Goal: Task Accomplishment & Management: Complete application form

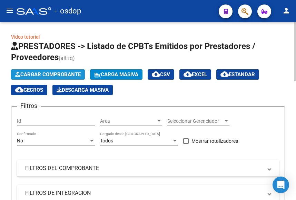
click at [54, 76] on span "Cargar Comprobante" at bounding box center [48, 75] width 66 height 6
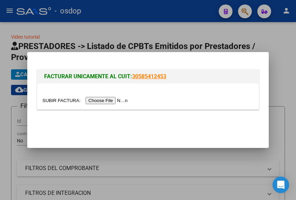
click at [103, 100] on input "file" at bounding box center [85, 100] width 87 height 7
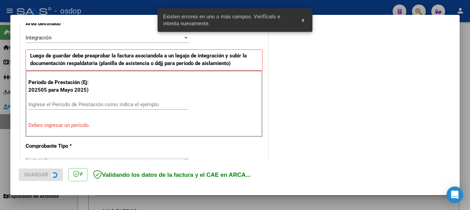
scroll to position [172, 0]
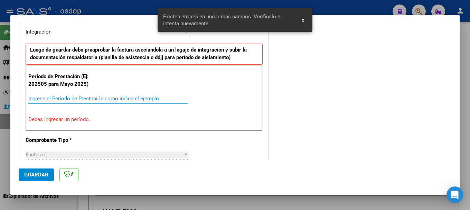
click at [51, 99] on input "Ingrese el Período de Prestación como indica el ejemplo" at bounding box center [108, 98] width 160 height 6
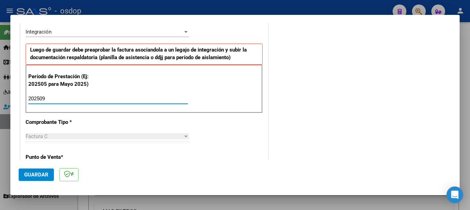
type input "202509"
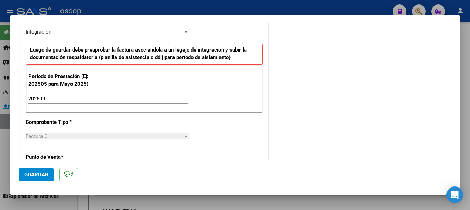
click at [136, 110] on div "202509 Ingrese el Período de Prestación como indica el ejemplo" at bounding box center [108, 101] width 160 height 17
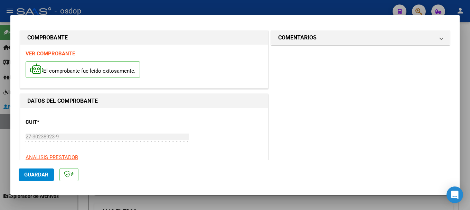
scroll to position [0, 0]
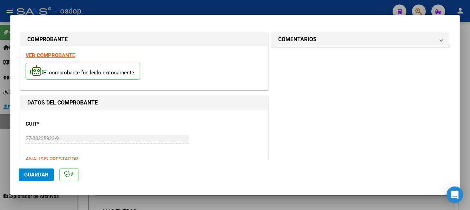
click at [56, 55] on strong "VER COMPROBANTE" at bounding box center [50, 55] width 49 height 6
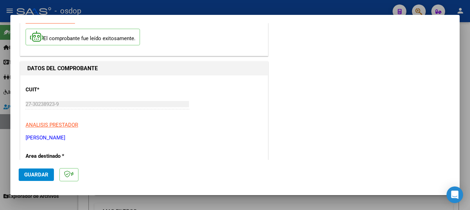
scroll to position [138, 0]
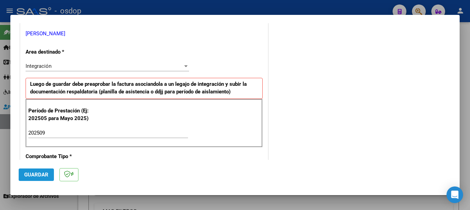
click at [39, 174] on span "Guardar" at bounding box center [36, 174] width 24 height 6
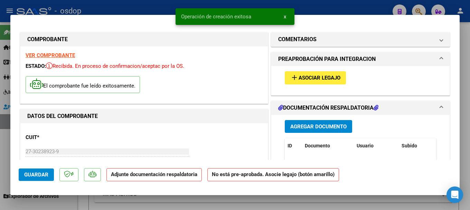
click at [321, 127] on span "Agregar Documento" at bounding box center [318, 126] width 56 height 6
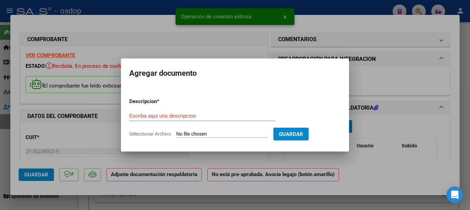
click at [221, 133] on input "Seleccionar Archivo" at bounding box center [222, 134] width 92 height 7
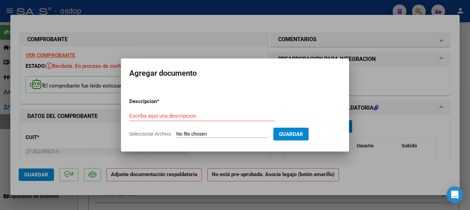
type input "C:\fakepath\[PERSON_NAME].pdf"
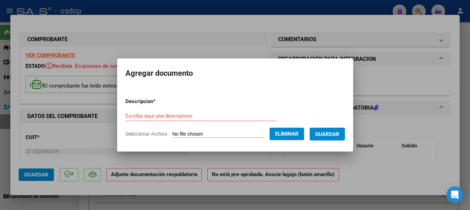
click at [131, 114] on input "Escriba aquí una descripcion" at bounding box center [200, 116] width 151 height 6
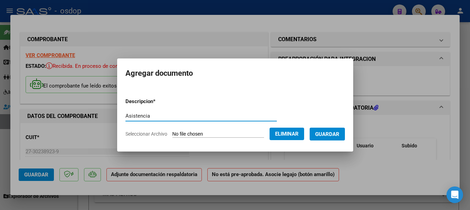
type input "Asistencia"
click at [336, 136] on span "Guardar" at bounding box center [327, 134] width 24 height 6
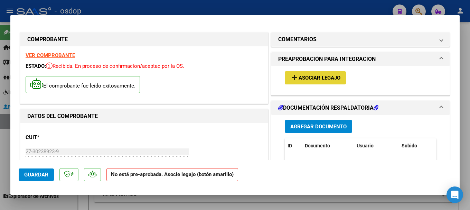
click at [305, 78] on span "Asociar Legajo" at bounding box center [319, 78] width 42 height 6
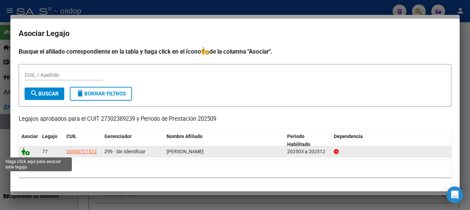
click at [24, 149] on icon at bounding box center [25, 152] width 8 height 8
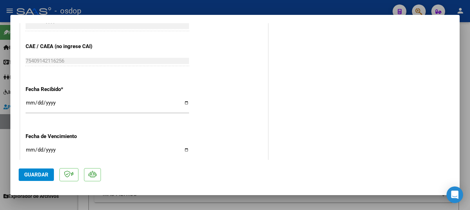
scroll to position [449, 0]
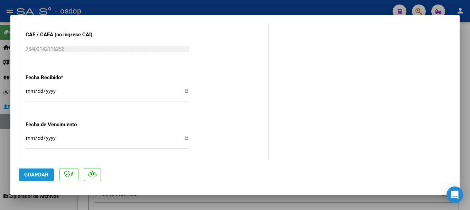
click at [37, 172] on span "Guardar" at bounding box center [36, 174] width 24 height 6
type input "$ 0,00"
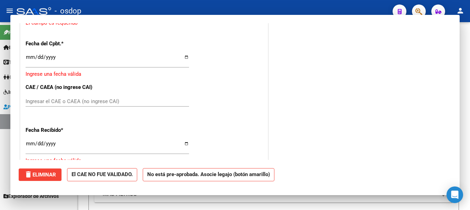
scroll to position [497, 0]
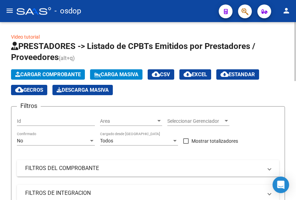
click at [46, 72] on span "Cargar Comprobante" at bounding box center [48, 75] width 66 height 6
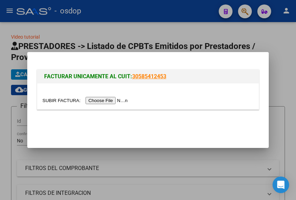
click at [109, 102] on input "file" at bounding box center [85, 100] width 87 height 7
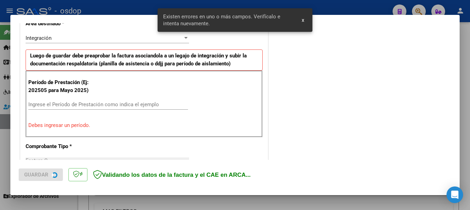
scroll to position [160, 0]
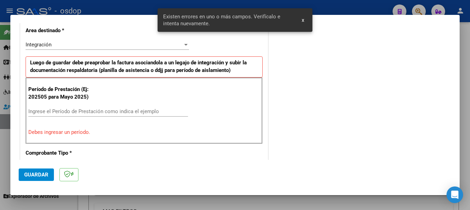
click at [62, 110] on input "Ingrese el Período de Prestación como indica el ejemplo" at bounding box center [108, 111] width 160 height 6
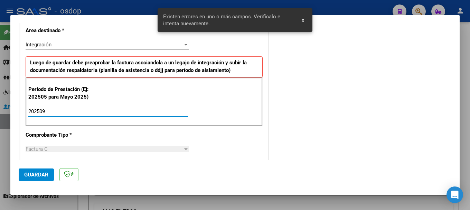
type input "202509"
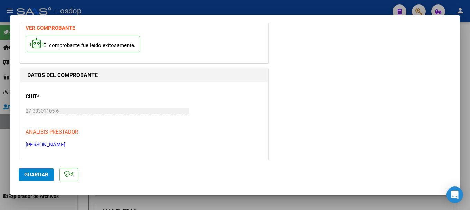
scroll to position [0, 0]
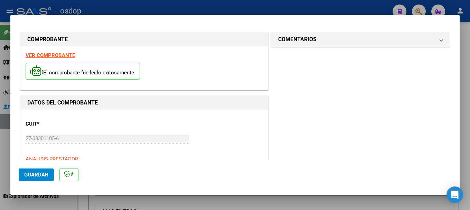
click at [46, 55] on strong "VER COMPROBANTE" at bounding box center [50, 55] width 49 height 6
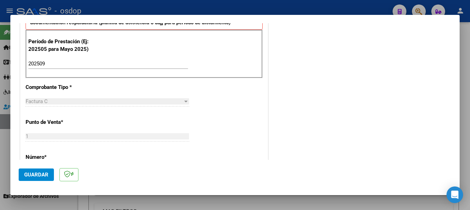
scroll to position [276, 0]
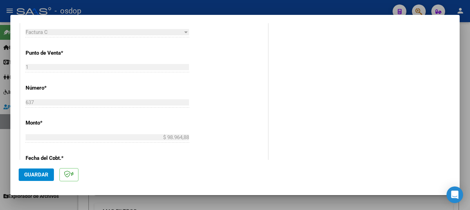
click at [36, 172] on span "Guardar" at bounding box center [36, 174] width 24 height 6
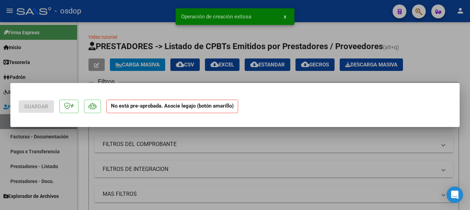
scroll to position [0, 0]
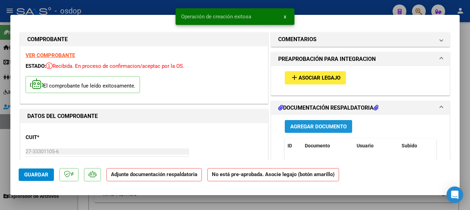
click at [324, 126] on span "Agregar Documento" at bounding box center [318, 126] width 56 height 6
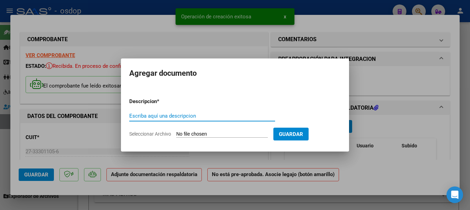
click at [209, 134] on input "Seleccionar Archivo" at bounding box center [222, 134] width 92 height 7
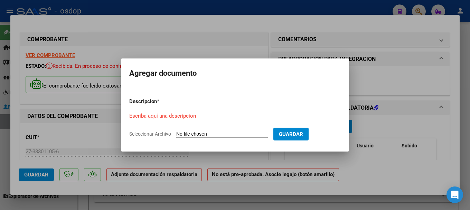
type input "C:\fakepath\Asistencia.pdf"
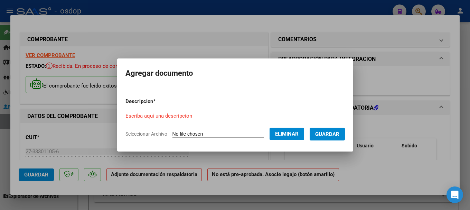
click at [161, 116] on input "Escriba aquí una descripcion" at bounding box center [200, 116] width 151 height 6
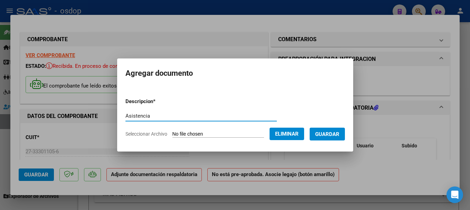
type input "Asistencia"
click at [337, 131] on span "Guardar" at bounding box center [327, 134] width 24 height 6
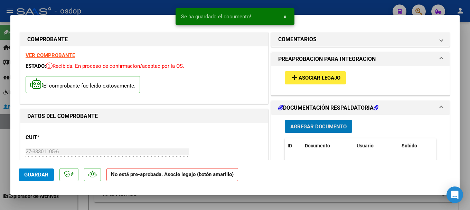
click at [307, 78] on span "Asociar Legajo" at bounding box center [319, 78] width 42 height 6
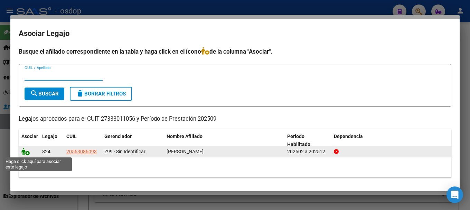
click at [22, 151] on icon at bounding box center [25, 152] width 8 height 8
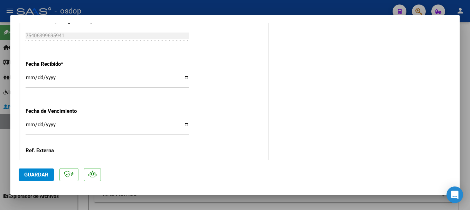
scroll to position [484, 0]
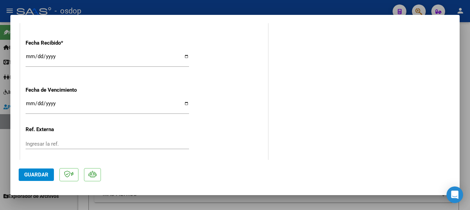
click at [31, 174] on span "Guardar" at bounding box center [36, 174] width 24 height 6
type input "$ 0,00"
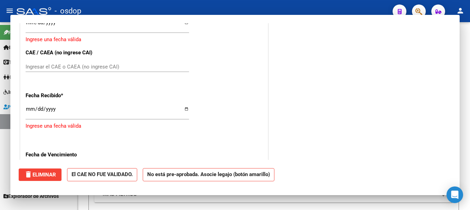
scroll to position [536, 0]
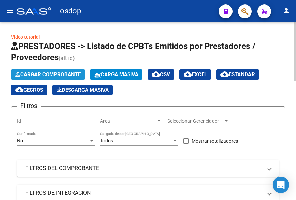
click at [55, 73] on span "Cargar Comprobante" at bounding box center [48, 75] width 66 height 6
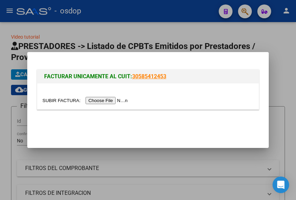
click at [108, 103] on input "file" at bounding box center [85, 100] width 87 height 7
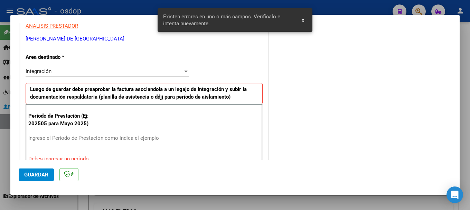
scroll to position [173, 0]
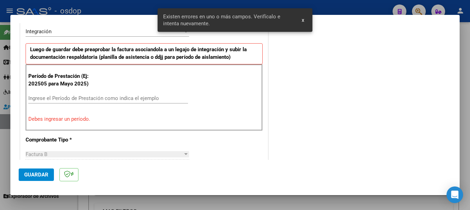
click at [72, 99] on input "Ingrese el Período de Prestación como indica el ejemplo" at bounding box center [108, 98] width 160 height 6
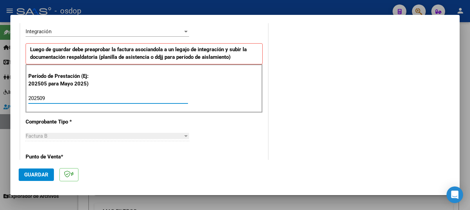
type input "202509"
click at [144, 109] on div "202509 Ingrese el Período de Prestación como indica el ejemplo" at bounding box center [108, 101] width 160 height 17
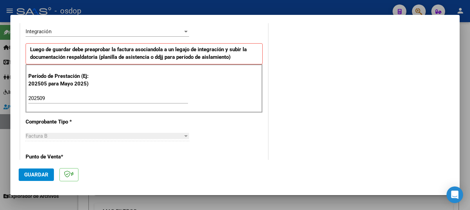
scroll to position [0, 0]
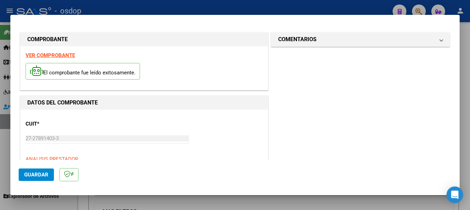
click at [47, 56] on strong "VER COMPROBANTE" at bounding box center [50, 55] width 49 height 6
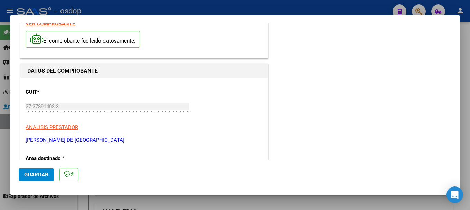
scroll to position [27, 0]
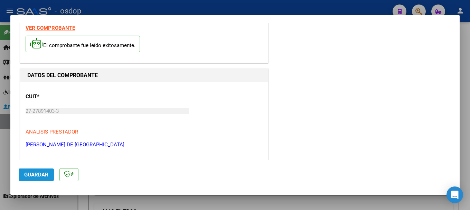
click at [41, 172] on span "Guardar" at bounding box center [36, 174] width 24 height 6
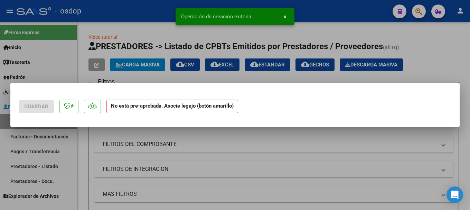
scroll to position [0, 0]
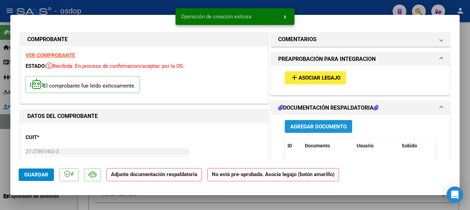
click at [317, 126] on span "Agregar Documento" at bounding box center [318, 126] width 56 height 6
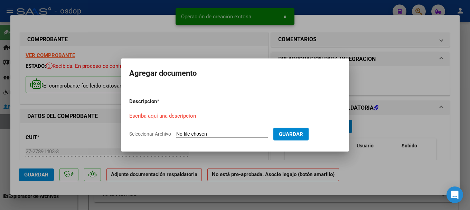
click at [205, 133] on input "Seleccionar Archivo" at bounding box center [222, 134] width 92 height 7
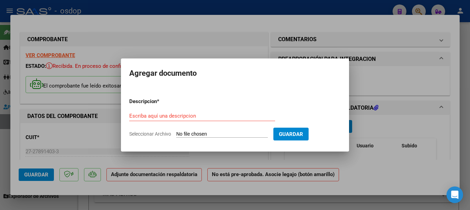
type input "C:\fakepath\09 asistencia [PERSON_NAME].pdf"
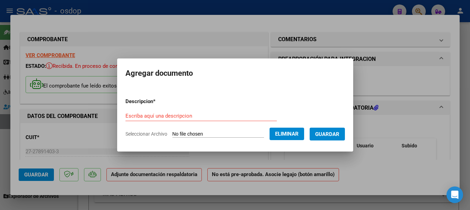
click at [161, 116] on input "Escriba aquí una descripcion" at bounding box center [200, 116] width 151 height 6
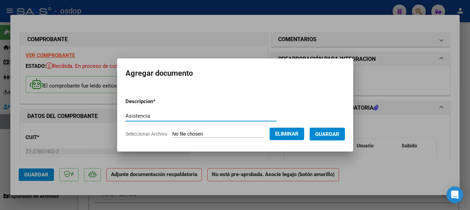
type input "Asistencia"
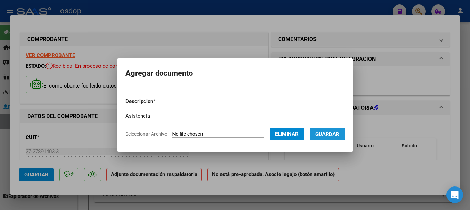
click at [332, 134] on span "Guardar" at bounding box center [327, 134] width 24 height 6
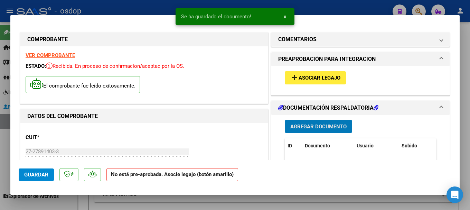
click at [298, 77] on span "Asociar Legajo" at bounding box center [319, 78] width 42 height 6
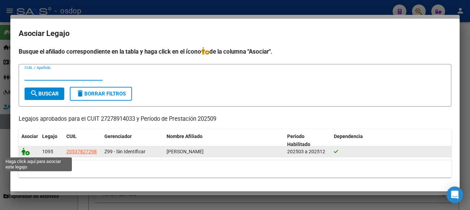
click at [23, 152] on icon at bounding box center [25, 152] width 8 height 8
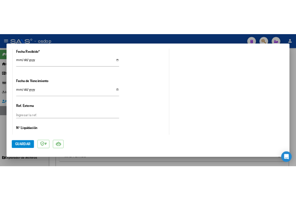
scroll to position [521, 0]
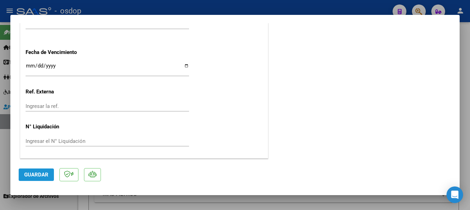
click at [35, 174] on span "Guardar" at bounding box center [36, 174] width 24 height 6
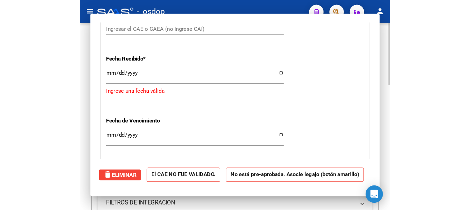
scroll to position [0, 0]
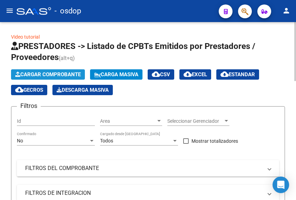
click at [49, 72] on span "Cargar Comprobante" at bounding box center [48, 75] width 66 height 6
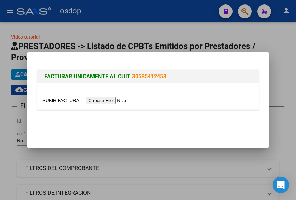
click at [112, 101] on input "file" at bounding box center [85, 100] width 87 height 7
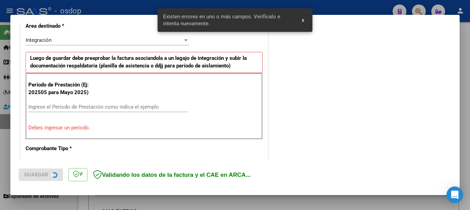
scroll to position [172, 0]
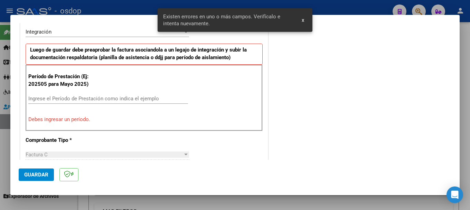
click at [51, 99] on input "Ingrese el Período de Prestación como indica el ejemplo" at bounding box center [108, 98] width 160 height 6
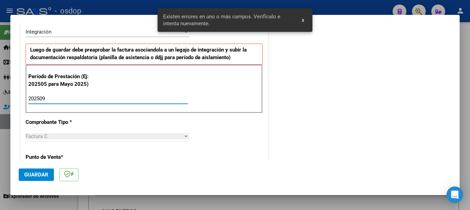
type input "202509"
click at [124, 92] on div "Período de Prestación (Ej: 202505 para Mayo 2025) 202509 Ingrese el Período de …" at bounding box center [144, 89] width 237 height 48
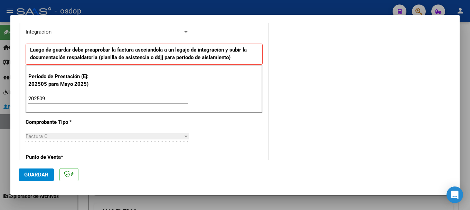
scroll to position [0, 0]
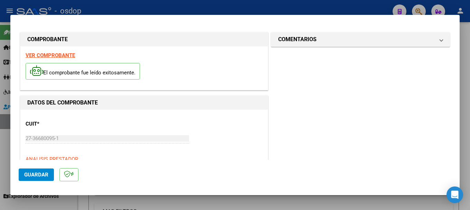
click at [48, 56] on strong "VER COMPROBANTE" at bounding box center [50, 55] width 49 height 6
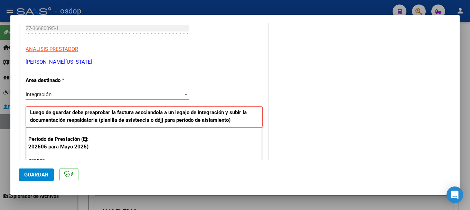
scroll to position [104, 0]
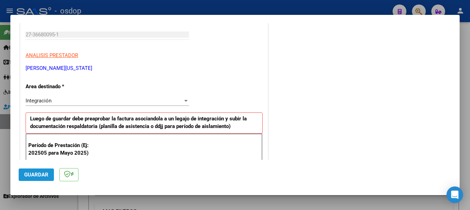
click at [42, 171] on span "Guardar" at bounding box center [36, 174] width 24 height 6
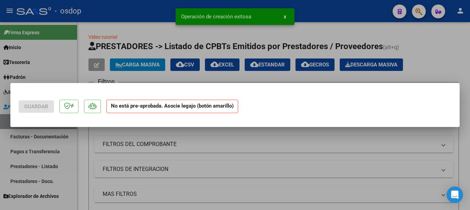
scroll to position [0, 0]
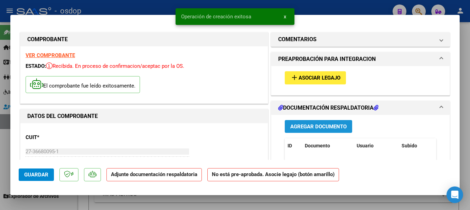
click at [302, 127] on span "Agregar Documento" at bounding box center [318, 126] width 56 height 6
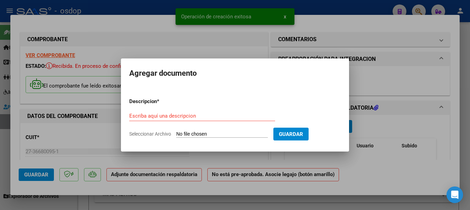
click at [203, 135] on input "Seleccionar Archivo" at bounding box center [222, 134] width 92 height 7
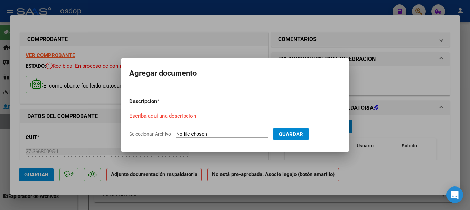
type input "C:\fakepath\asistencia [DATE].pdf"
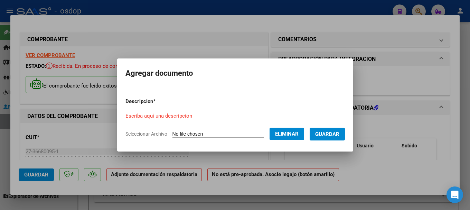
click at [154, 120] on div "Escriba aquí una descripcion" at bounding box center [200, 116] width 151 height 10
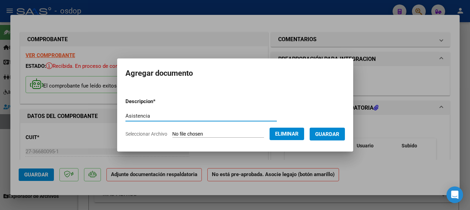
type input "Asistencia"
click at [339, 131] on span "Guardar" at bounding box center [327, 134] width 24 height 6
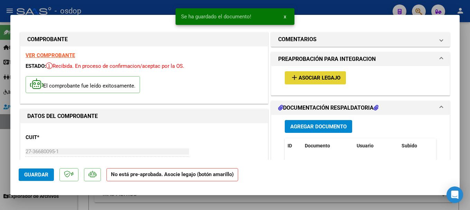
click at [310, 77] on span "Asociar Legajo" at bounding box center [319, 78] width 42 height 6
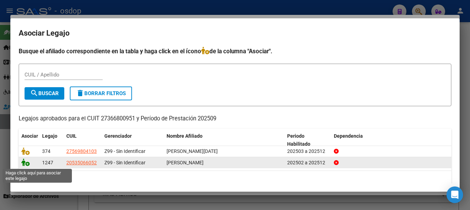
click at [23, 161] on icon at bounding box center [25, 162] width 8 height 8
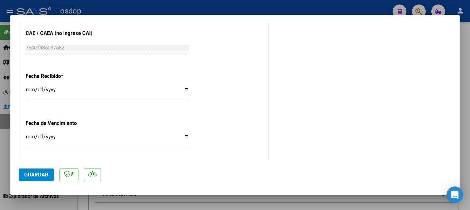
scroll to position [484, 0]
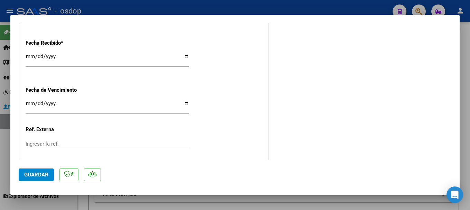
click at [37, 172] on span "Guardar" at bounding box center [36, 174] width 24 height 6
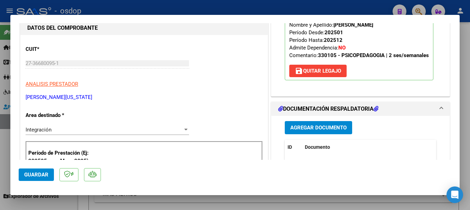
scroll to position [35, 0]
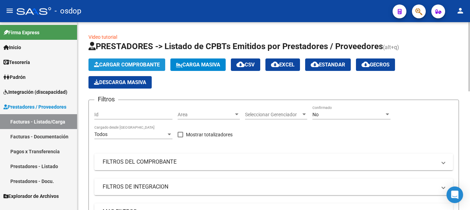
click at [132, 62] on span "Cargar Comprobante" at bounding box center [127, 64] width 66 height 6
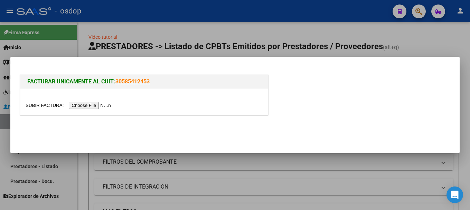
click at [91, 103] on input "file" at bounding box center [69, 105] width 87 height 7
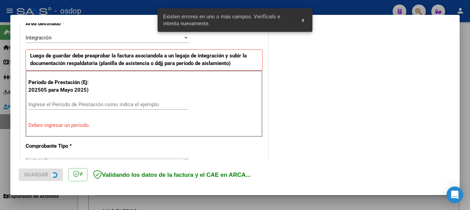
scroll to position [172, 0]
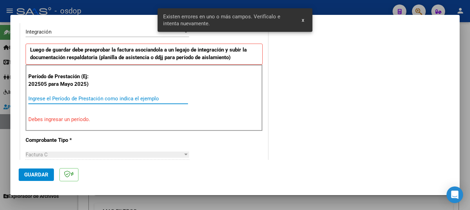
click at [47, 97] on input "Ingrese el Período de Prestación como indica el ejemplo" at bounding box center [108, 98] width 160 height 6
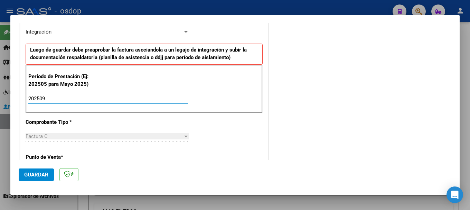
type input "202509"
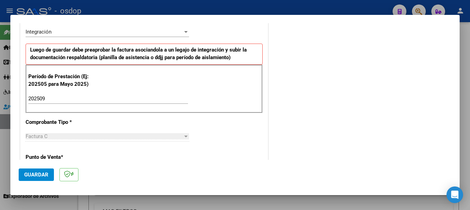
click at [133, 109] on div "202509 Ingrese el Período de Prestación como indica el ejemplo" at bounding box center [108, 101] width 160 height 17
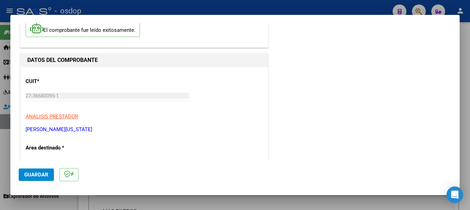
scroll to position [0, 0]
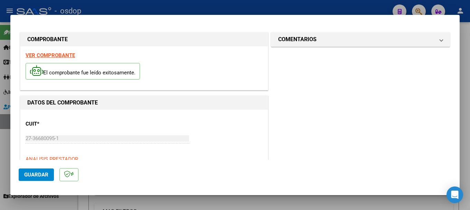
click at [60, 54] on strong "VER COMPROBANTE" at bounding box center [50, 55] width 49 height 6
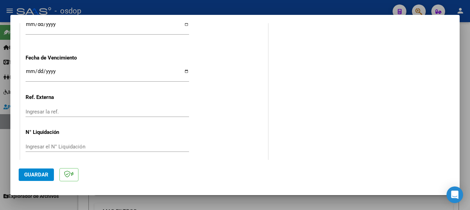
scroll to position [511, 0]
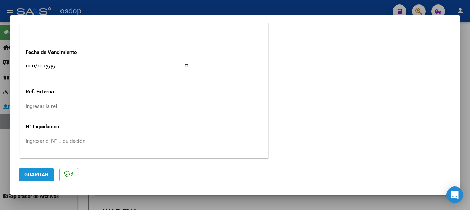
click at [37, 174] on span "Guardar" at bounding box center [36, 174] width 24 height 6
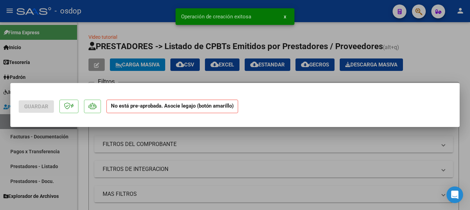
scroll to position [0, 0]
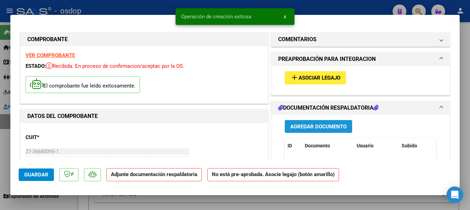
click at [307, 127] on span "Agregar Documento" at bounding box center [318, 126] width 56 height 6
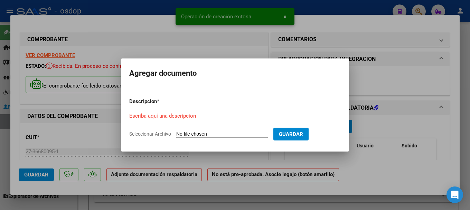
click at [209, 133] on input "Seleccionar Archivo" at bounding box center [222, 134] width 92 height 7
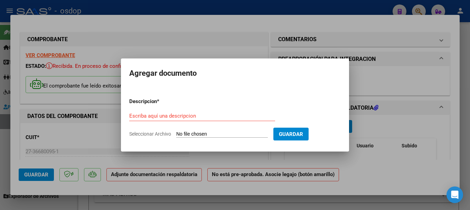
type input "C:\fakepath\asisencia 9.25.pdf"
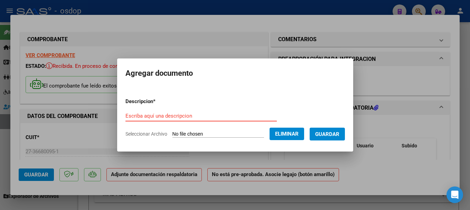
click at [132, 115] on input "Escriba aquí una descripcion" at bounding box center [200, 116] width 151 height 6
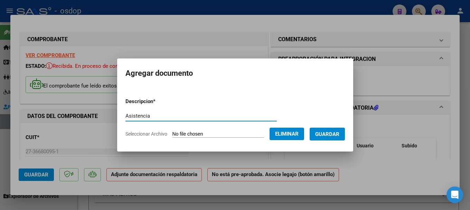
type input "Asistencia"
click at [338, 133] on span "Guardar" at bounding box center [327, 134] width 24 height 6
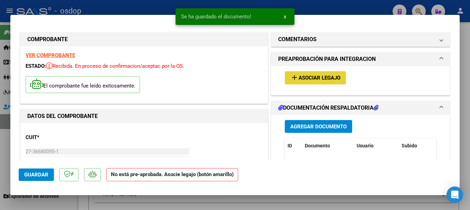
click at [316, 76] on span "Asociar Legajo" at bounding box center [319, 78] width 42 height 6
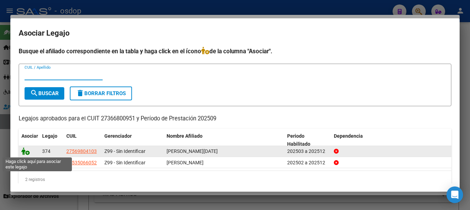
click at [24, 149] on icon at bounding box center [25, 151] width 8 height 8
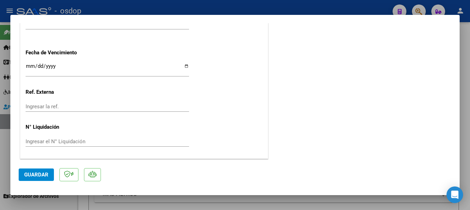
scroll to position [521, 0]
click at [39, 172] on span "Guardar" at bounding box center [36, 174] width 24 height 6
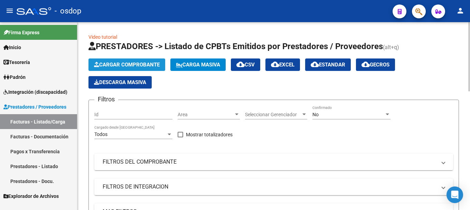
click at [134, 63] on span "Cargar Comprobante" at bounding box center [127, 64] width 66 height 6
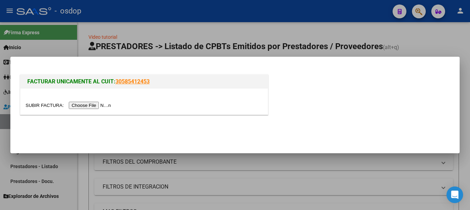
click at [89, 104] on input "file" at bounding box center [69, 105] width 87 height 7
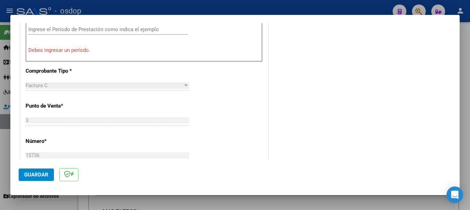
scroll to position [207, 0]
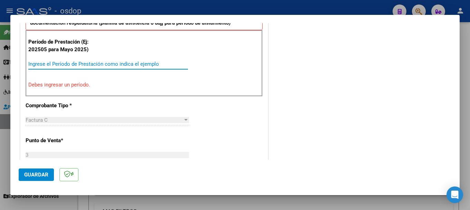
click at [57, 63] on input "Ingrese el Período de Prestación como indica el ejemplo" at bounding box center [108, 64] width 160 height 6
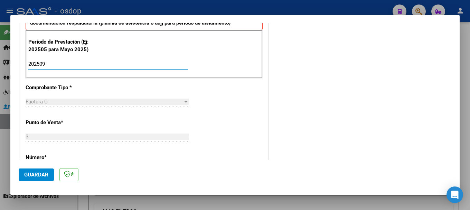
type input "202509"
click at [161, 84] on div "CUIT * 30-71240115-6 Ingresar CUIT ANALISIS PRESTADOR CENTRO MI LUGAR S.A. ARCA…" at bounding box center [143, 182] width 247 height 559
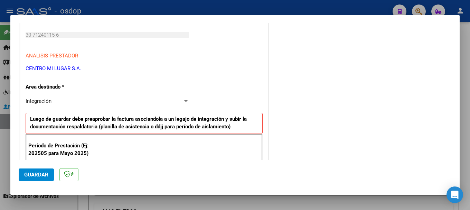
scroll to position [0, 0]
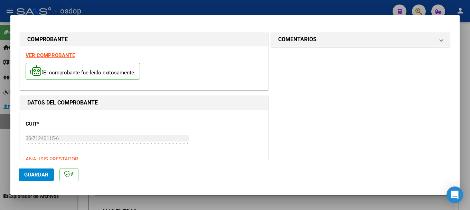
click at [61, 54] on strong "VER COMPROBANTE" at bounding box center [50, 55] width 49 height 6
click at [38, 172] on span "Guardar" at bounding box center [36, 174] width 24 height 6
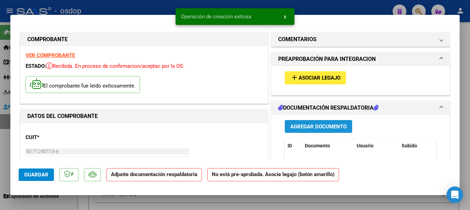
click at [318, 127] on span "Agregar Documento" at bounding box center [318, 126] width 56 height 6
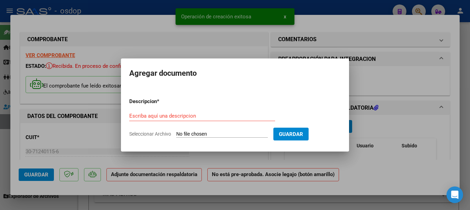
click at [225, 132] on input "Seleccionar Archivo" at bounding box center [222, 134] width 92 height 7
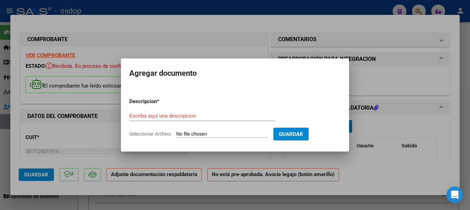
type input "C:\fakepath\Planilla de Asistencias [DATE] [PERSON_NAME].pdf"
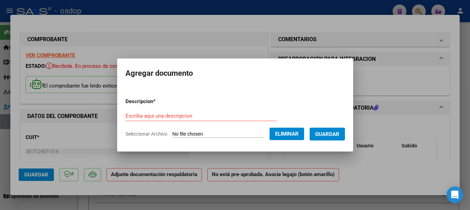
click at [140, 115] on input "Escriba aquí una descripcion" at bounding box center [200, 116] width 151 height 6
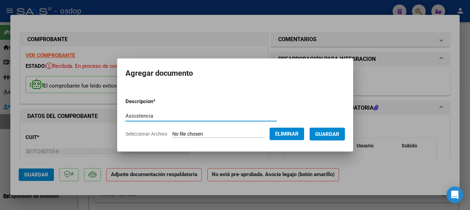
click at [127, 118] on input "Asiostencia" at bounding box center [200, 116] width 151 height 6
type input "Asistencia"
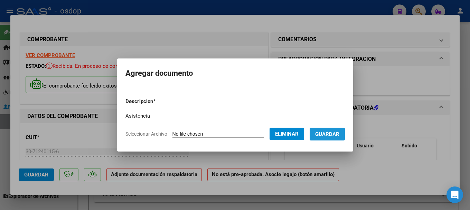
click at [338, 133] on span "Guardar" at bounding box center [327, 134] width 24 height 6
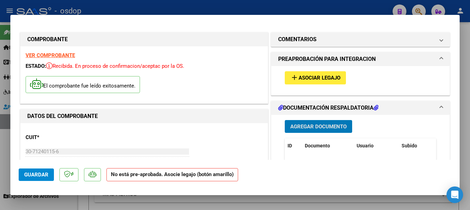
click at [310, 76] on span "Asociar Legajo" at bounding box center [319, 78] width 42 height 6
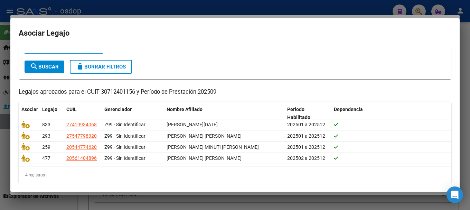
scroll to position [34, 0]
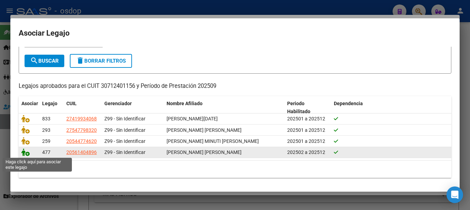
click at [23, 152] on icon at bounding box center [25, 152] width 8 height 8
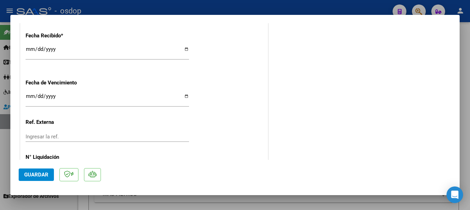
scroll to position [521, 0]
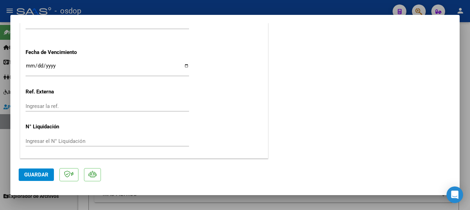
click at [40, 171] on span "Guardar" at bounding box center [36, 174] width 24 height 6
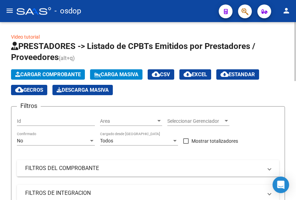
click at [46, 74] on span "Cargar Comprobante" at bounding box center [48, 75] width 66 height 6
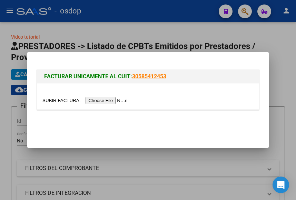
click at [112, 101] on input "file" at bounding box center [85, 100] width 87 height 7
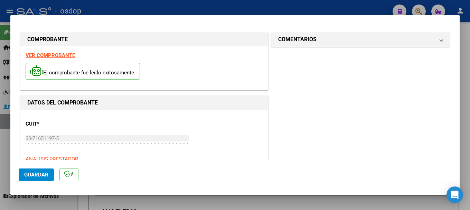
click at [44, 54] on strong "VER COMPROBANTE" at bounding box center [50, 55] width 49 height 6
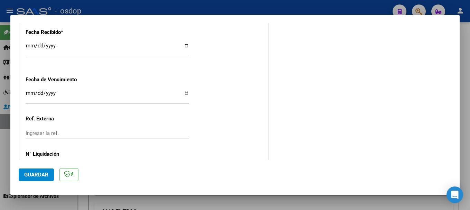
scroll to position [442, 0]
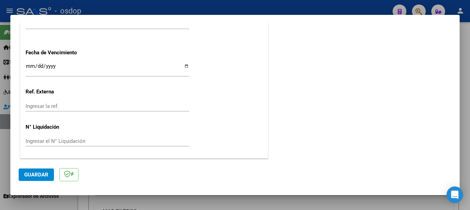
click at [40, 171] on span "Guardar" at bounding box center [36, 174] width 24 height 6
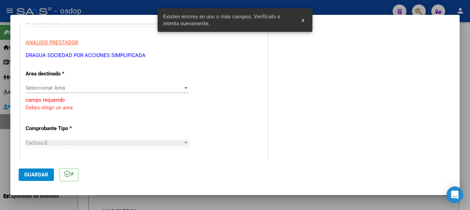
scroll to position [110, 0]
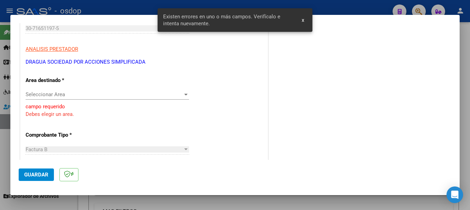
click at [61, 98] on div "Seleccionar Area Seleccionar Area" at bounding box center [107, 94] width 163 height 10
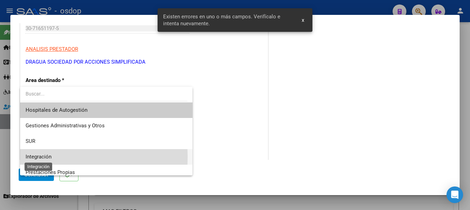
click at [42, 157] on span "Integración" at bounding box center [39, 156] width 26 height 6
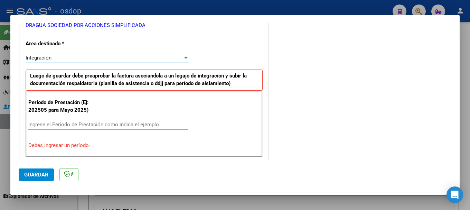
scroll to position [214, 0]
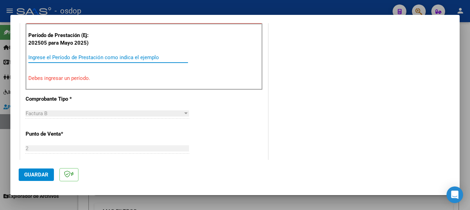
click at [48, 56] on input "Ingrese el Período de Prestación como indica el ejemplo" at bounding box center [108, 57] width 160 height 6
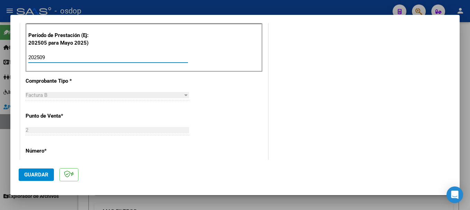
type input "202509"
click at [176, 111] on div "CUIT * 30-71651197-5 Ingresar CUIT ANALISIS PRESTADOR DRAGUA SOCIEDAD POR ACCIO…" at bounding box center [143, 175] width 247 height 559
click at [35, 175] on span "Guardar" at bounding box center [36, 174] width 24 height 6
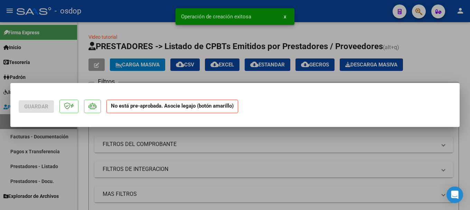
scroll to position [0, 0]
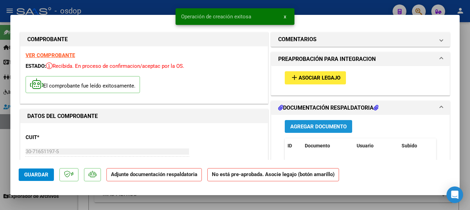
click at [312, 126] on span "Agregar Documento" at bounding box center [318, 126] width 56 height 6
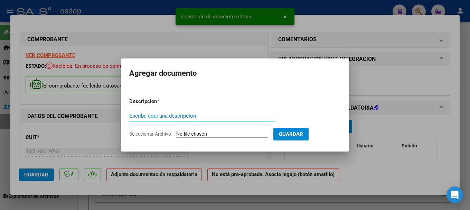
click at [218, 133] on input "Seleccionar Archivo" at bounding box center [222, 134] width 92 height 7
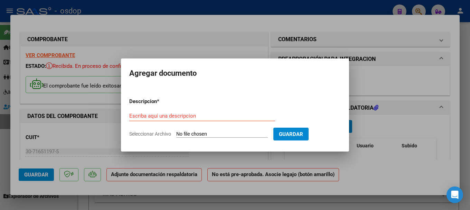
type input "C:\fakepath\Asistencia.pdf"
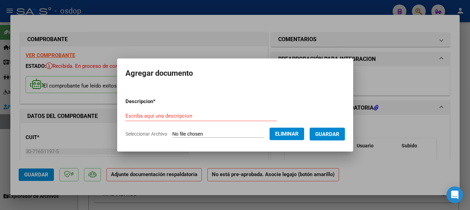
click at [161, 112] on div "Escriba aquí una descripcion" at bounding box center [200, 116] width 151 height 10
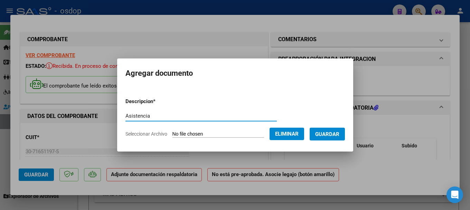
type input "Asistencia"
click at [335, 131] on span "Guardar" at bounding box center [327, 134] width 24 height 6
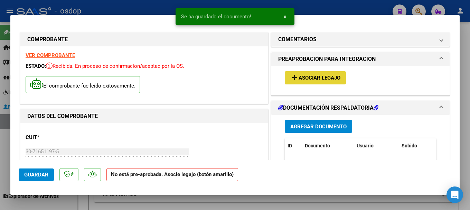
click at [308, 76] on span "Asociar Legajo" at bounding box center [319, 78] width 42 height 6
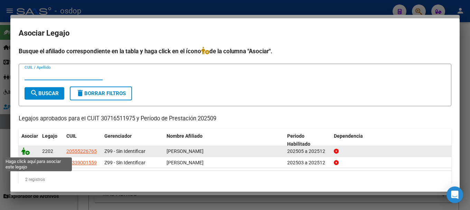
click at [23, 152] on icon at bounding box center [25, 151] width 8 height 8
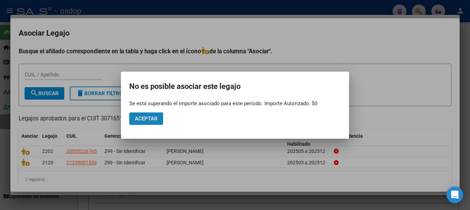
click at [150, 118] on span "Aceptar" at bounding box center [146, 118] width 23 height 6
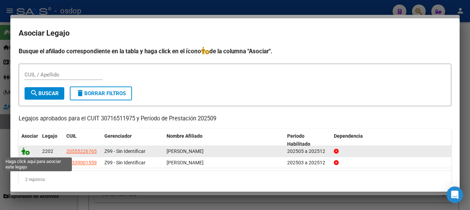
click at [23, 149] on icon at bounding box center [25, 151] width 8 height 8
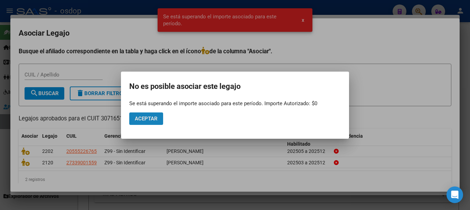
click at [157, 119] on span "Aceptar" at bounding box center [146, 118] width 23 height 6
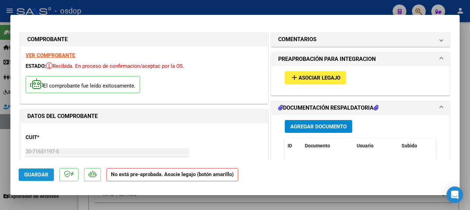
click at [41, 176] on span "Guardar" at bounding box center [36, 174] width 24 height 6
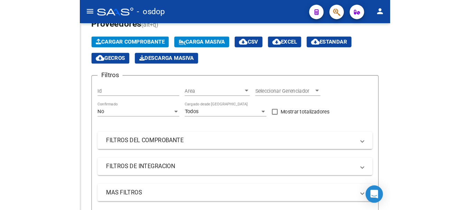
scroll to position [46, 0]
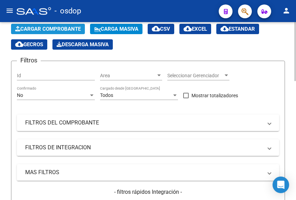
click at [47, 29] on span "Cargar Comprobante" at bounding box center [48, 29] width 66 height 6
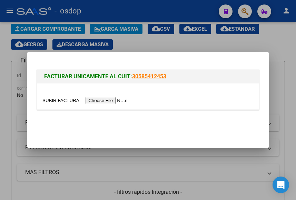
click at [106, 101] on input "file" at bounding box center [85, 100] width 87 height 7
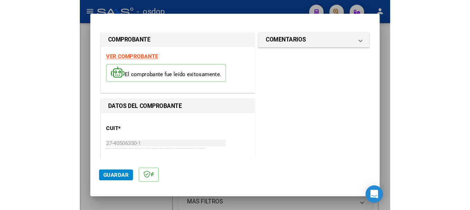
scroll to position [35, 0]
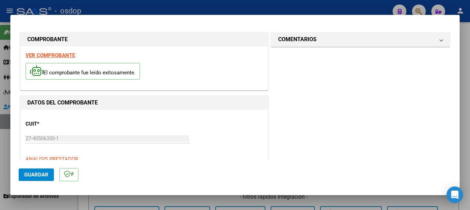
click at [61, 54] on strong "VER COMPROBANTE" at bounding box center [50, 55] width 49 height 6
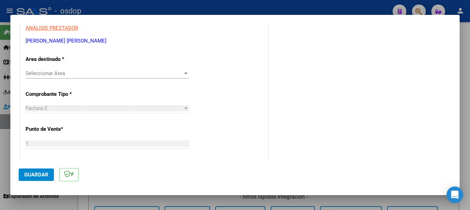
scroll to position [131, 0]
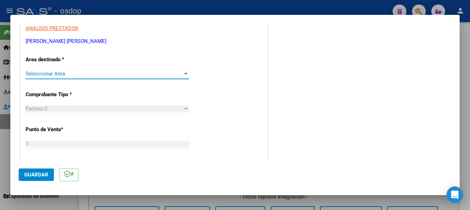
click at [72, 73] on span "Seleccionar Area" at bounding box center [104, 73] width 157 height 6
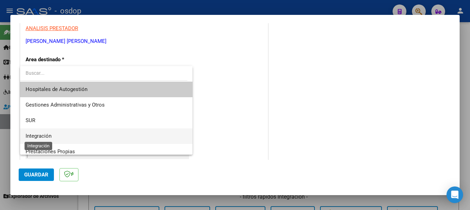
click at [43, 135] on span "Integración" at bounding box center [39, 136] width 26 height 6
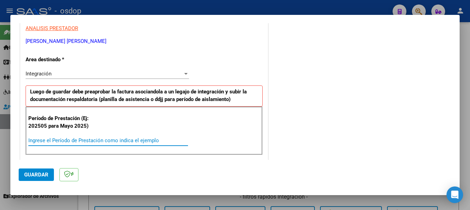
click at [65, 142] on input "Ingrese el Período de Prestación como indica el ejemplo" at bounding box center [108, 140] width 160 height 6
type input "202509"
click at [135, 131] on div "Período de Prestación (Ej: 202505 para Mayo 2025) 202509 Ingrese el Período de …" at bounding box center [144, 130] width 237 height 48
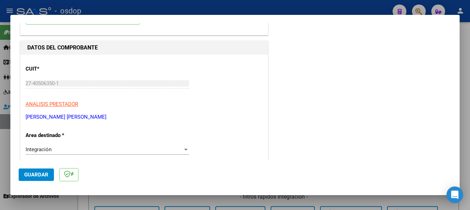
scroll to position [165, 0]
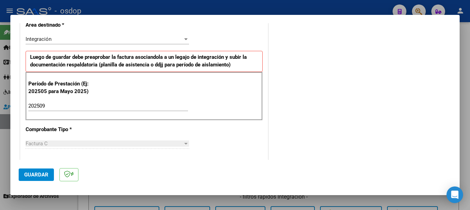
click at [42, 175] on span "Guardar" at bounding box center [36, 174] width 24 height 6
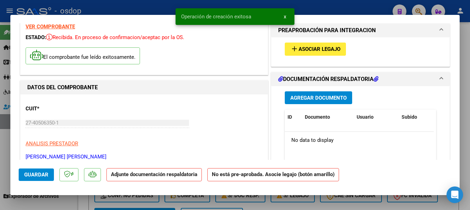
scroll to position [35, 0]
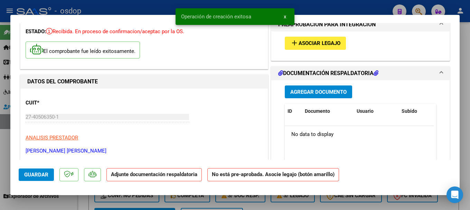
click at [313, 95] on span "Agregar Documento" at bounding box center [318, 92] width 56 height 6
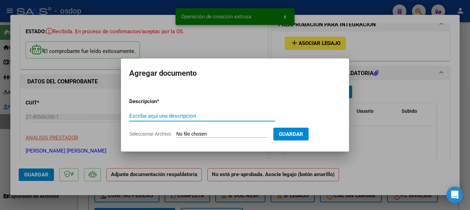
click at [201, 134] on input "Seleccionar Archivo" at bounding box center [222, 134] width 92 height 7
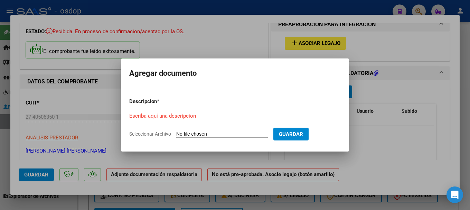
type input "C:\fakepath\[PERSON_NAME] 09.pdf"
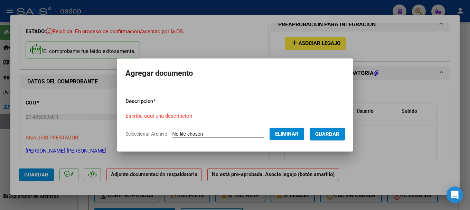
click at [142, 115] on input "Escriba aquí una descripcion" at bounding box center [200, 116] width 151 height 6
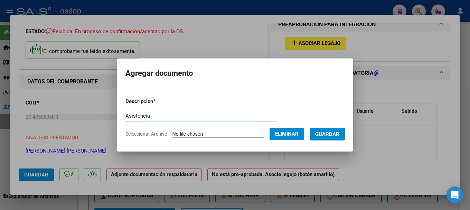
type input "Asistencia"
click at [332, 132] on span "Guardar" at bounding box center [327, 134] width 24 height 6
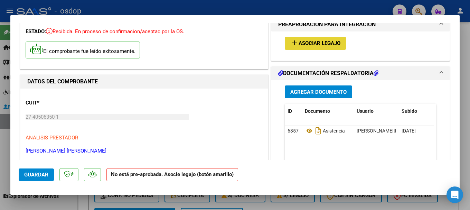
click at [316, 41] on span "Asociar Legajo" at bounding box center [319, 43] width 42 height 6
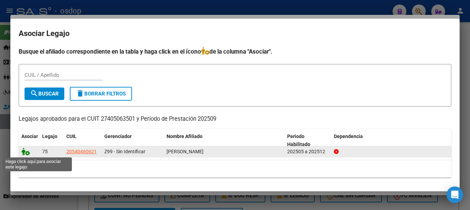
click at [23, 149] on icon at bounding box center [25, 152] width 8 height 8
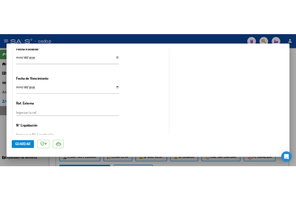
scroll to position [521, 0]
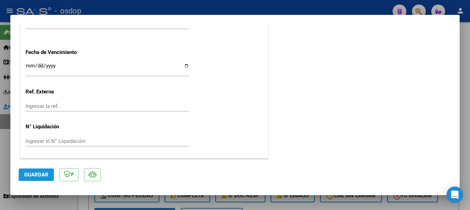
click at [43, 177] on span "Guardar" at bounding box center [36, 174] width 24 height 6
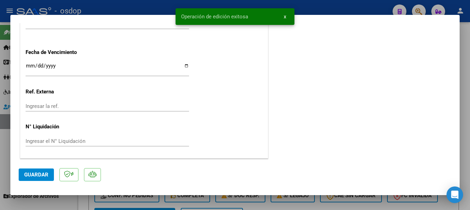
drag, startPoint x: 181, startPoint y: 16, endPoint x: 248, endPoint y: 16, distance: 67.4
click at [248, 16] on snack-bar-container "Operación de edición exitosa x" at bounding box center [235, 16] width 119 height 17
copy span "Operación de edición exitosa"
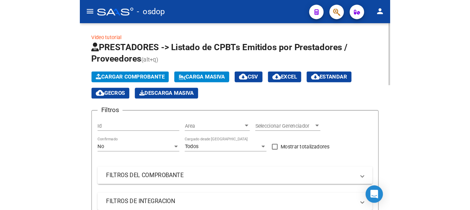
scroll to position [0, 0]
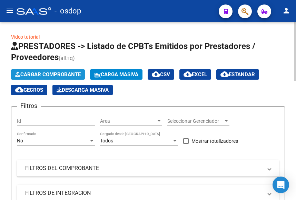
click at [51, 74] on span "Cargar Comprobante" at bounding box center [48, 75] width 66 height 6
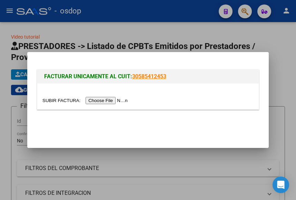
click at [102, 102] on input "file" at bounding box center [85, 100] width 87 height 7
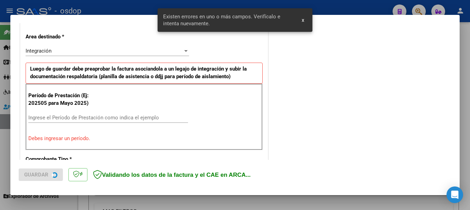
scroll to position [160, 0]
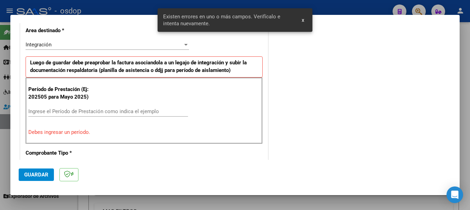
click at [56, 110] on input "Ingrese el Período de Prestación como indica el ejemplo" at bounding box center [108, 111] width 160 height 6
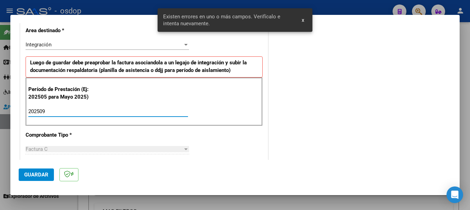
type input "202509"
click at [167, 117] on div "202509 Ingrese el Período de Prestación como indica el ejemplo" at bounding box center [108, 114] width 160 height 17
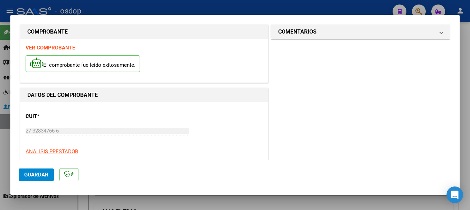
scroll to position [0, 0]
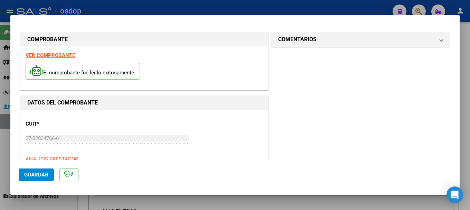
click at [53, 55] on strong "VER COMPROBANTE" at bounding box center [50, 55] width 49 height 6
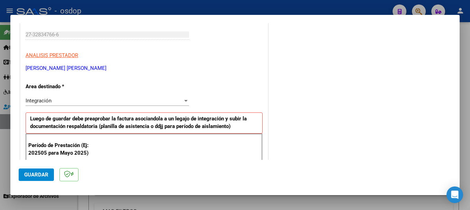
click at [40, 172] on span "Guardar" at bounding box center [36, 174] width 24 height 6
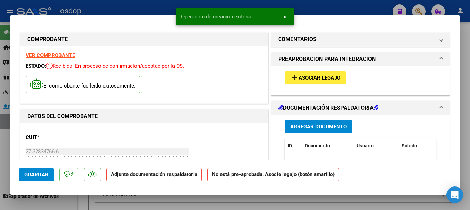
click at [323, 126] on span "Agregar Documento" at bounding box center [318, 126] width 56 height 6
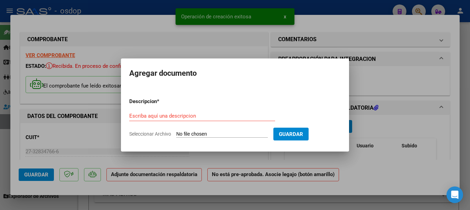
click at [208, 133] on input "Seleccionar Archivo" at bounding box center [222, 134] width 92 height 7
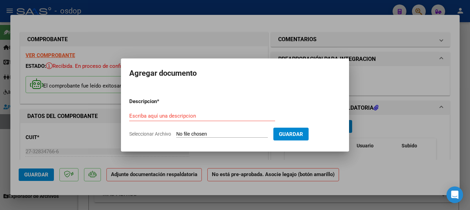
type input "C:\fakepath\PLANILLA ASISTENCIA SEPTIEMBRE.pdf"
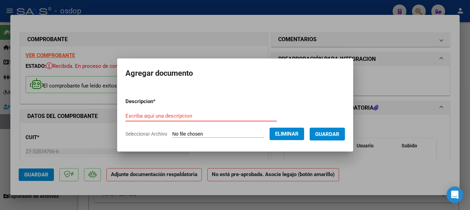
click at [139, 116] on input "Escriba aquí una descripcion" at bounding box center [200, 116] width 151 height 6
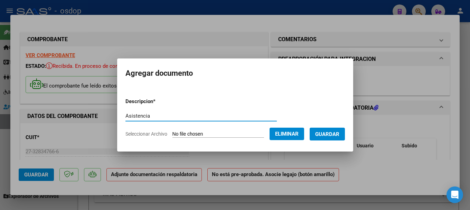
type input "Asistencia"
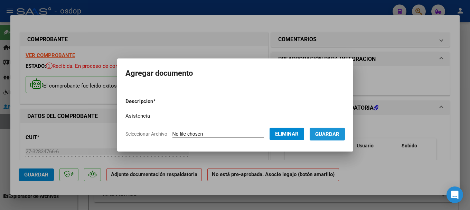
click at [339, 134] on span "Guardar" at bounding box center [327, 134] width 24 height 6
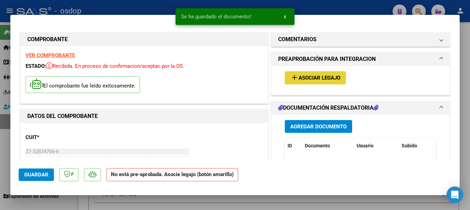
click at [319, 76] on span "Asociar Legajo" at bounding box center [319, 78] width 42 height 6
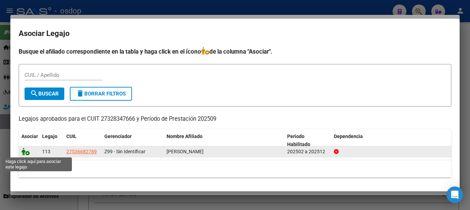
click at [24, 149] on icon at bounding box center [25, 152] width 8 height 8
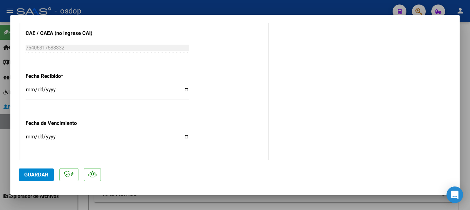
scroll to position [521, 0]
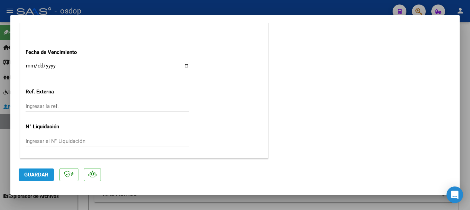
click at [40, 173] on span "Guardar" at bounding box center [36, 174] width 24 height 6
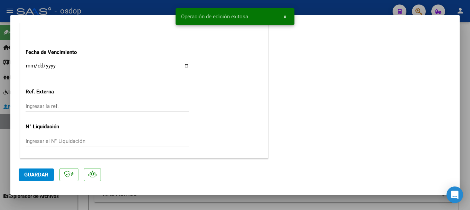
drag, startPoint x: 181, startPoint y: 16, endPoint x: 249, endPoint y: 18, distance: 67.8
click at [249, 18] on simple-snack-bar "Operación de edición exitosa x" at bounding box center [235, 16] width 108 height 7
copy span "Operación de edición exitosa"
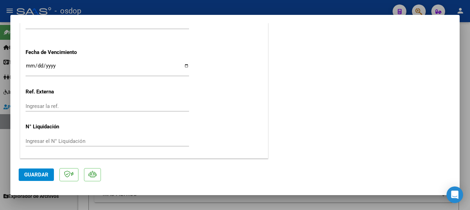
type input "$ 0,00"
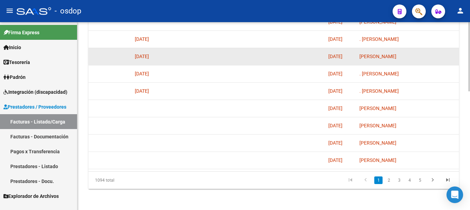
scroll to position [321, 0]
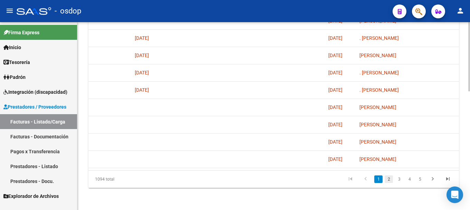
click at [388, 178] on link "2" at bounding box center [389, 179] width 8 height 8
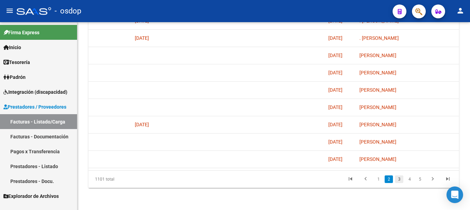
click at [399, 179] on link "3" at bounding box center [399, 179] width 8 height 8
click at [410, 178] on link "4" at bounding box center [409, 179] width 8 height 8
click at [409, 180] on link "5" at bounding box center [409, 179] width 8 height 8
click at [409, 178] on link "6" at bounding box center [409, 179] width 8 height 8
click at [410, 178] on link "7" at bounding box center [409, 179] width 8 height 8
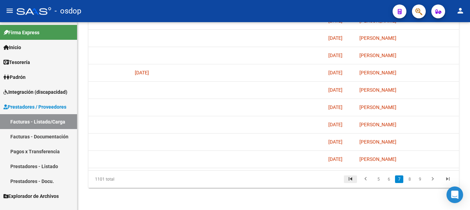
click at [352, 177] on icon "go to first page" at bounding box center [350, 180] width 9 height 8
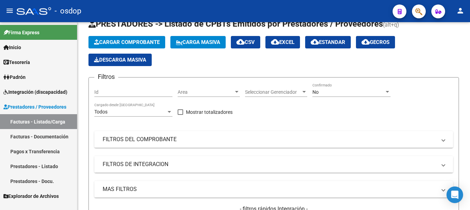
scroll to position [0, 0]
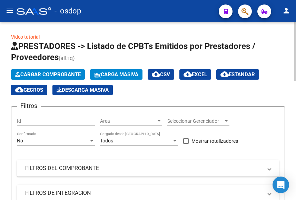
click at [53, 72] on span "Cargar Comprobante" at bounding box center [48, 75] width 66 height 6
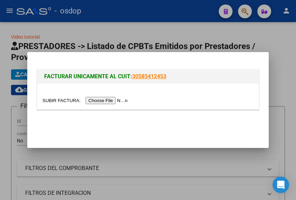
click at [105, 101] on input "file" at bounding box center [85, 100] width 87 height 7
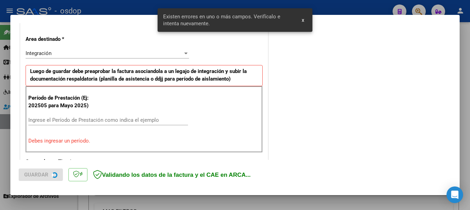
scroll to position [160, 0]
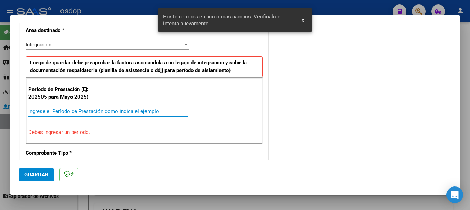
click at [49, 109] on input "Ingrese el Período de Prestación como indica el ejemplo" at bounding box center [108, 111] width 160 height 6
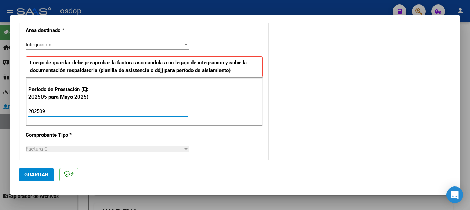
type input "202509"
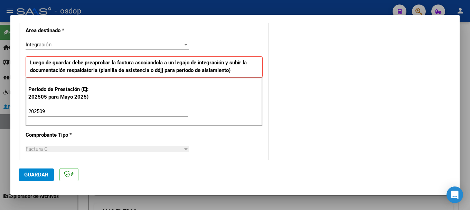
click at [155, 102] on div "Período de Prestación (Ej: 202505 para Mayo 2025) 202509 Ingrese el Período de …" at bounding box center [144, 101] width 237 height 48
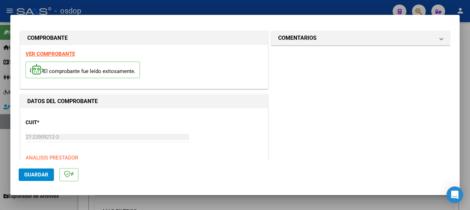
scroll to position [0, 0]
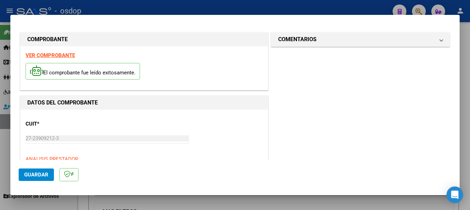
click at [52, 55] on strong "VER COMPROBANTE" at bounding box center [50, 55] width 49 height 6
click at [37, 174] on span "Guardar" at bounding box center [36, 174] width 24 height 6
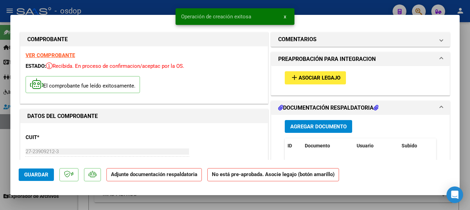
click at [308, 127] on span "Agregar Documento" at bounding box center [318, 126] width 56 height 6
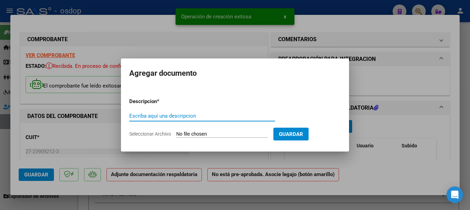
click at [205, 135] on input "Seleccionar Archivo" at bounding box center [222, 134] width 92 height 7
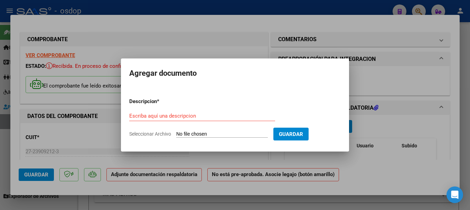
type input "C:\fakepath\[PERSON_NAME].pdf"
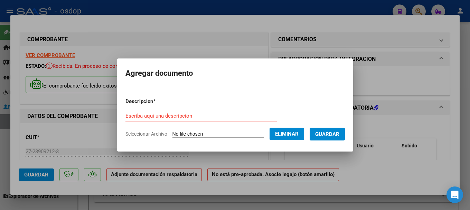
click at [154, 118] on input "Escriba aquí una descripcion" at bounding box center [200, 116] width 151 height 6
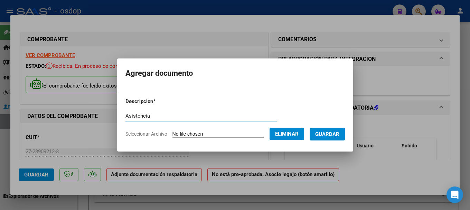
type input "Asistencia"
click at [331, 135] on span "Guardar" at bounding box center [327, 134] width 24 height 6
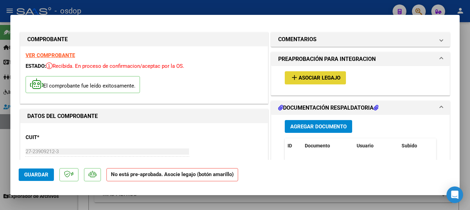
click at [309, 79] on span "Asociar Legajo" at bounding box center [319, 78] width 42 height 6
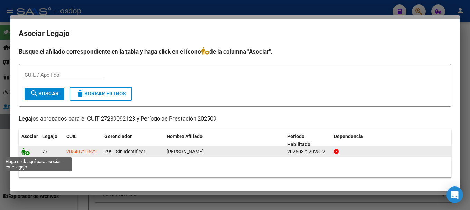
click at [24, 151] on icon at bounding box center [25, 152] width 8 height 8
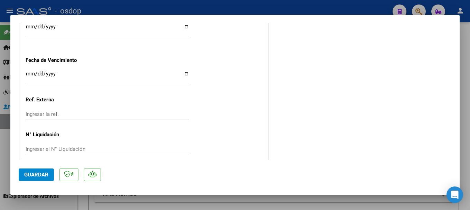
scroll to position [521, 0]
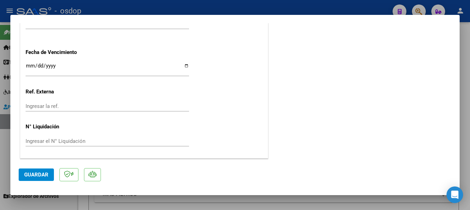
click at [38, 174] on span "Guardar" at bounding box center [36, 174] width 24 height 6
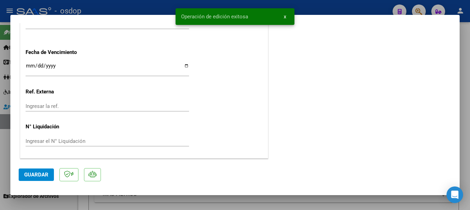
drag, startPoint x: 184, startPoint y: 14, endPoint x: 250, endPoint y: 12, distance: 65.3
click at [250, 12] on snack-bar-container "Operación de edición exitosa x" at bounding box center [235, 16] width 119 height 17
copy span "Operación de edición exitosa"
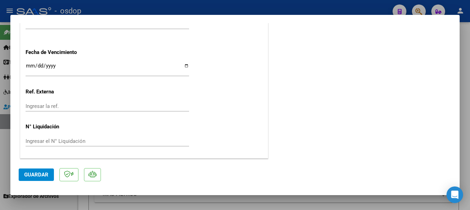
type input "$ 0,00"
